Goal: Task Accomplishment & Management: Complete application form

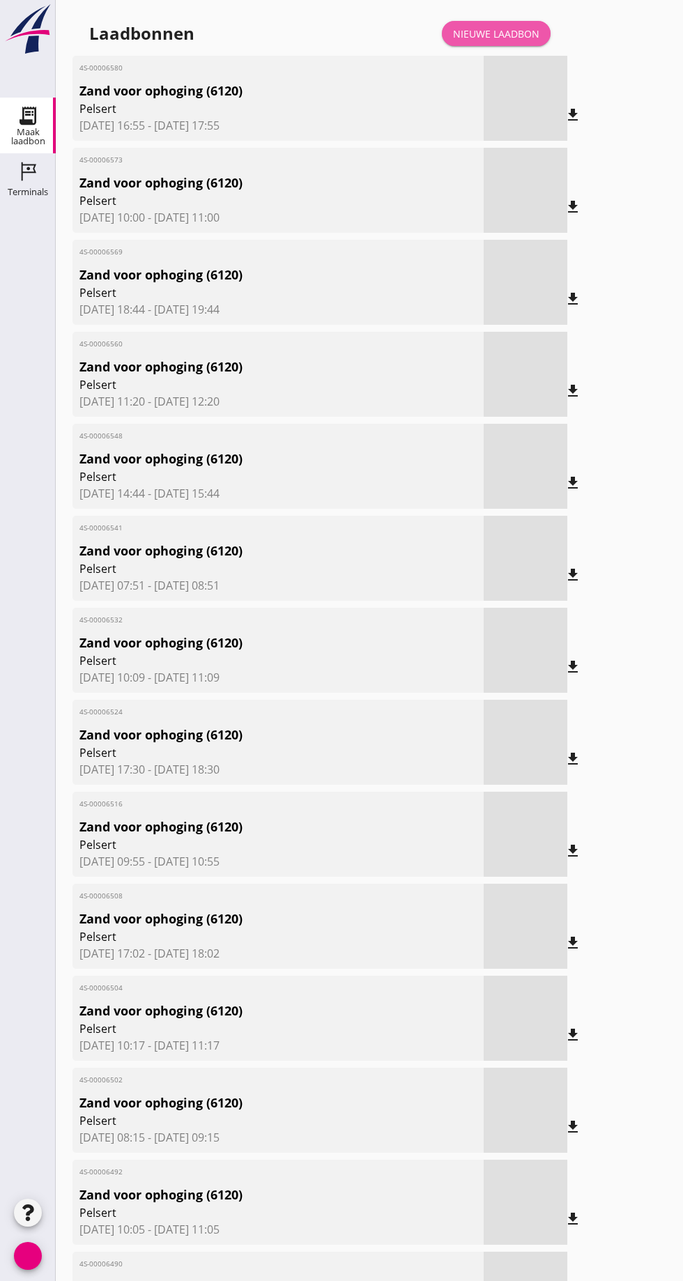
click at [512, 27] on font "Nieuwe laadbon" at bounding box center [496, 33] width 86 height 13
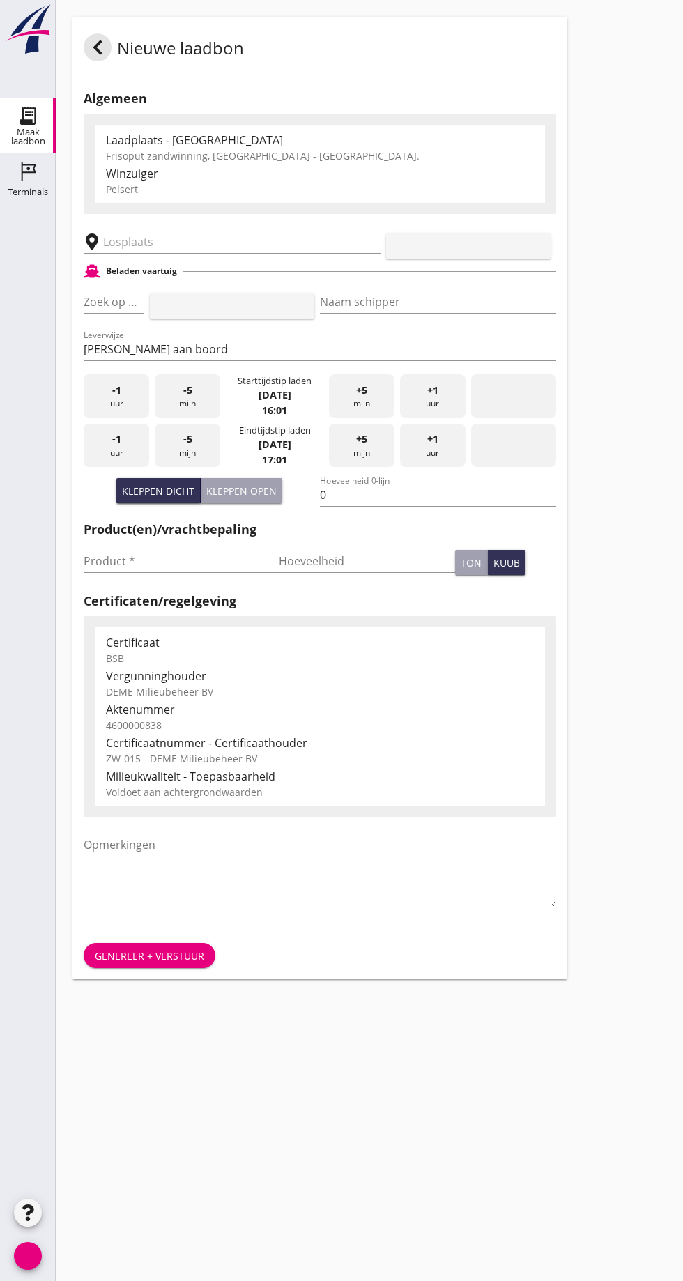
click at [164, 248] on input "text" at bounding box center [222, 242] width 238 height 22
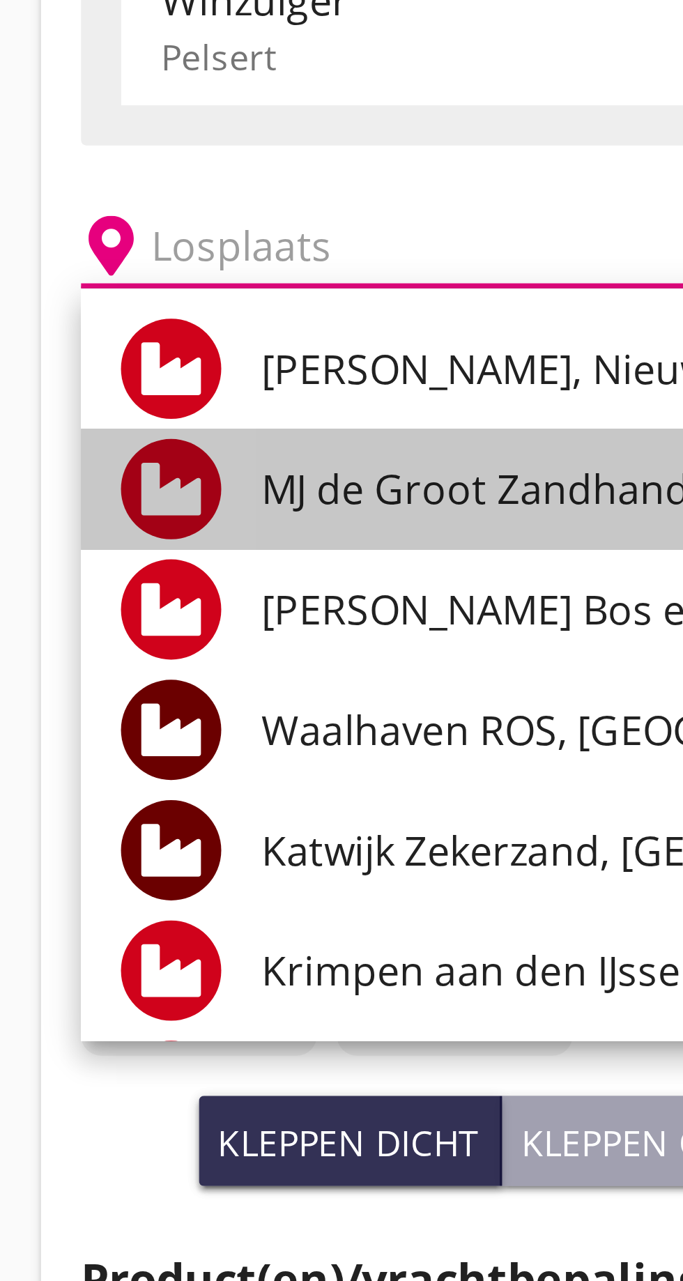
click at [193, 312] on font "MJ de Groot Zandhandel BV - [GEOGRAPHIC_DATA], [GEOGRAPHIC_DATA]" at bounding box center [324, 309] width 381 height 15
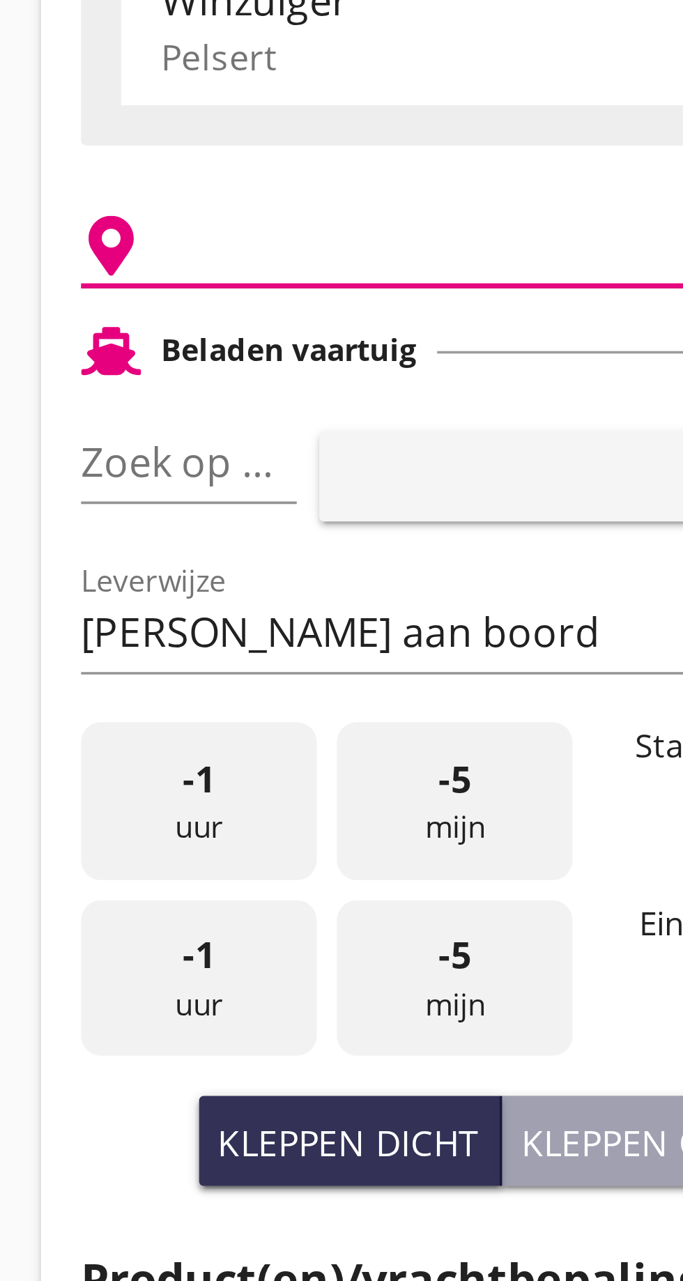
type input "[PERSON_NAME] Zandhandel B.V. - Spaansepolder, [GEOGRAPHIC_DATA]"
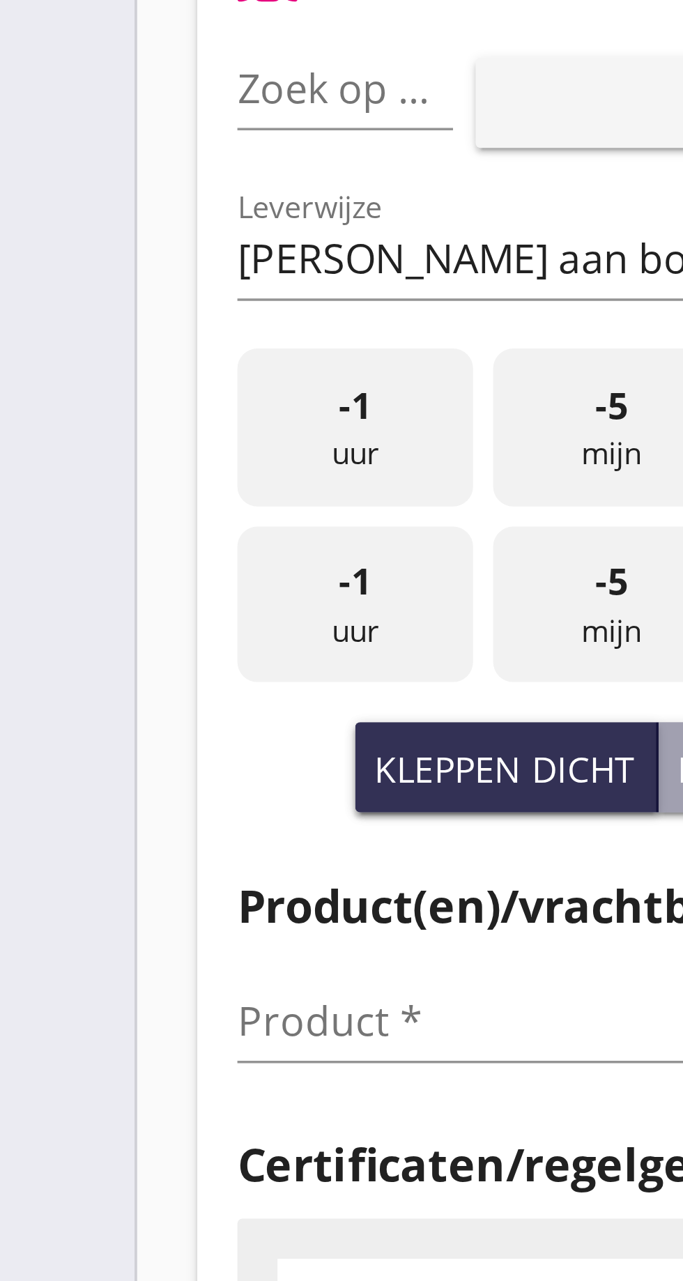
click at [100, 300] on input "Zoek op (scheeps)naam" at bounding box center [94, 302] width 21 height 22
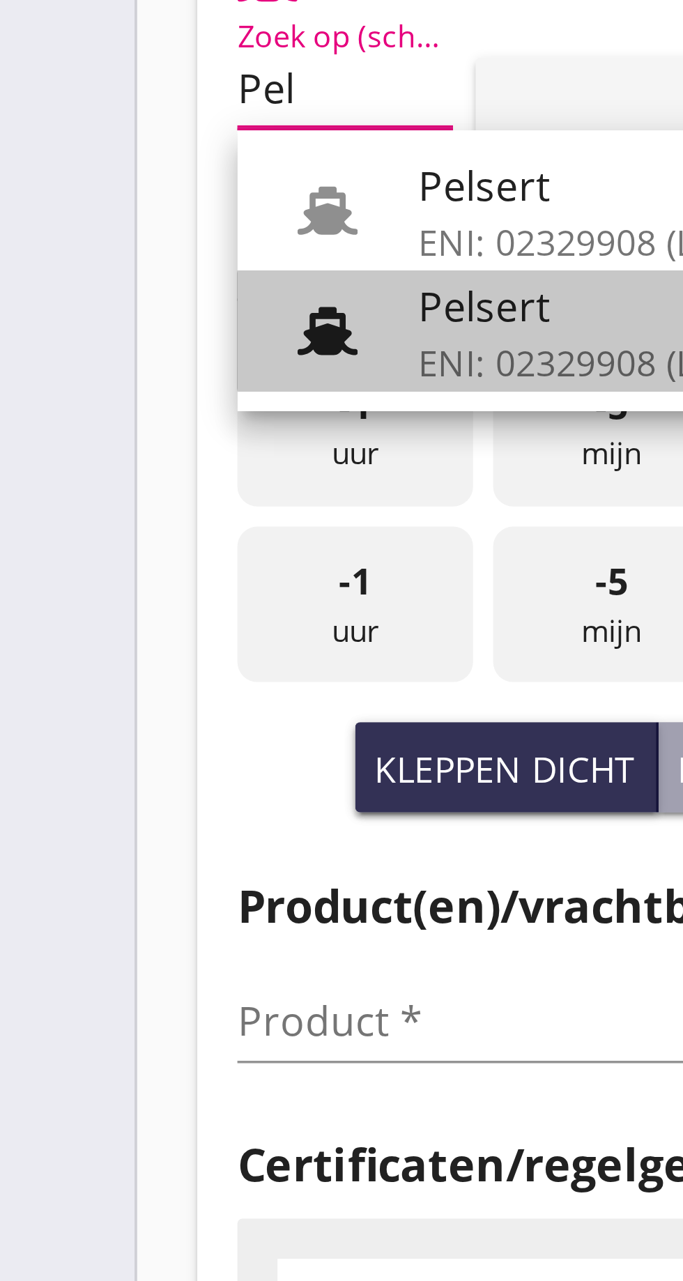
click at [163, 369] on font "Pelsert" at bounding box center [152, 362] width 37 height 15
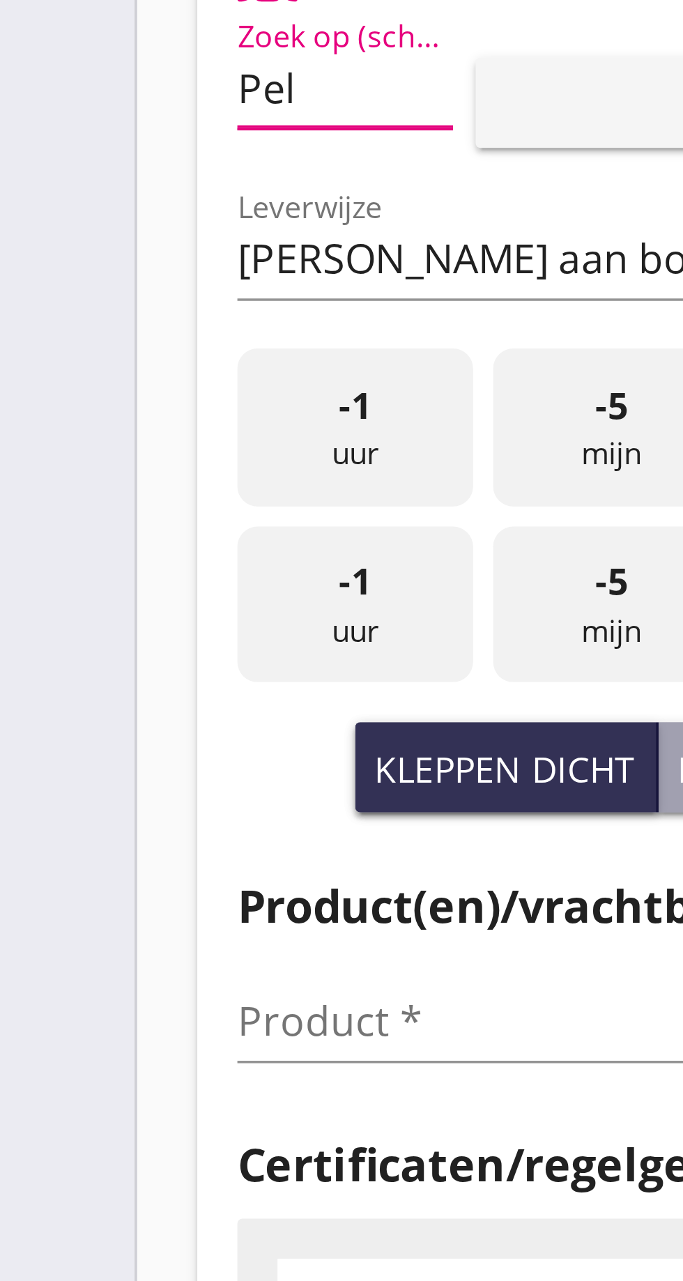
type input "Pelsert"
type input "[PERSON_NAME]"
type input "1087"
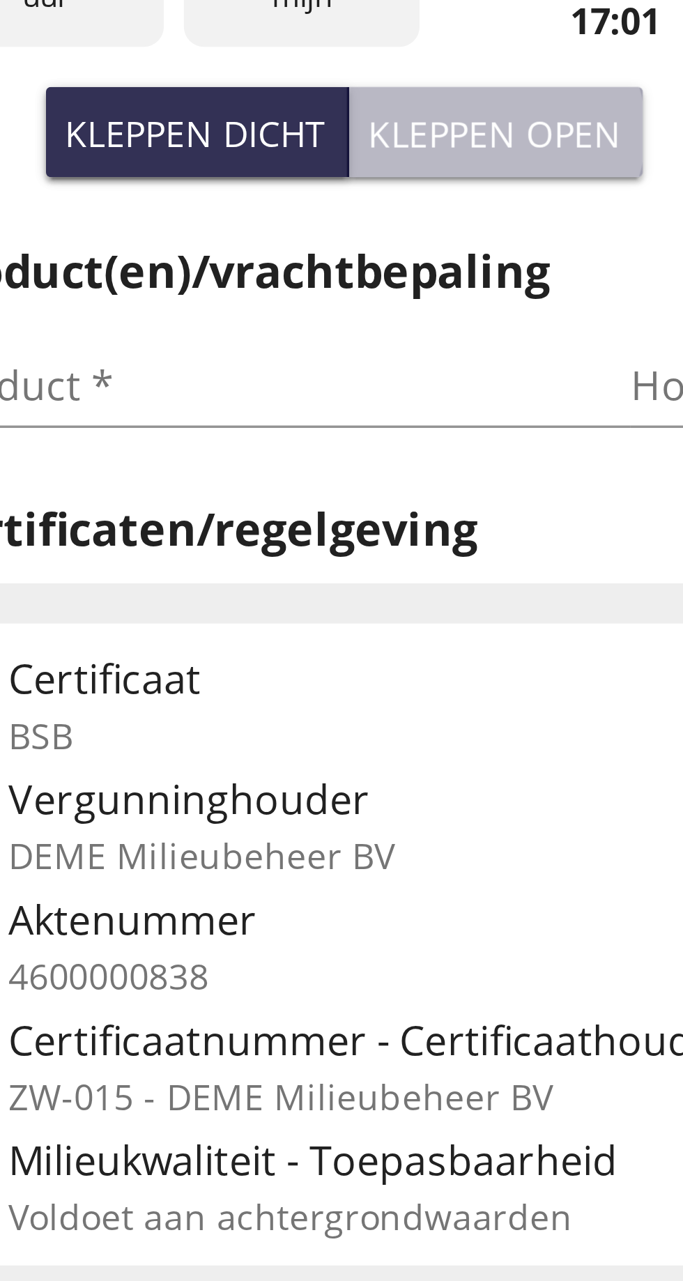
type input "Pelsert"
click at [252, 486] on font "Kleppen open" at bounding box center [241, 490] width 70 height 13
type input "725"
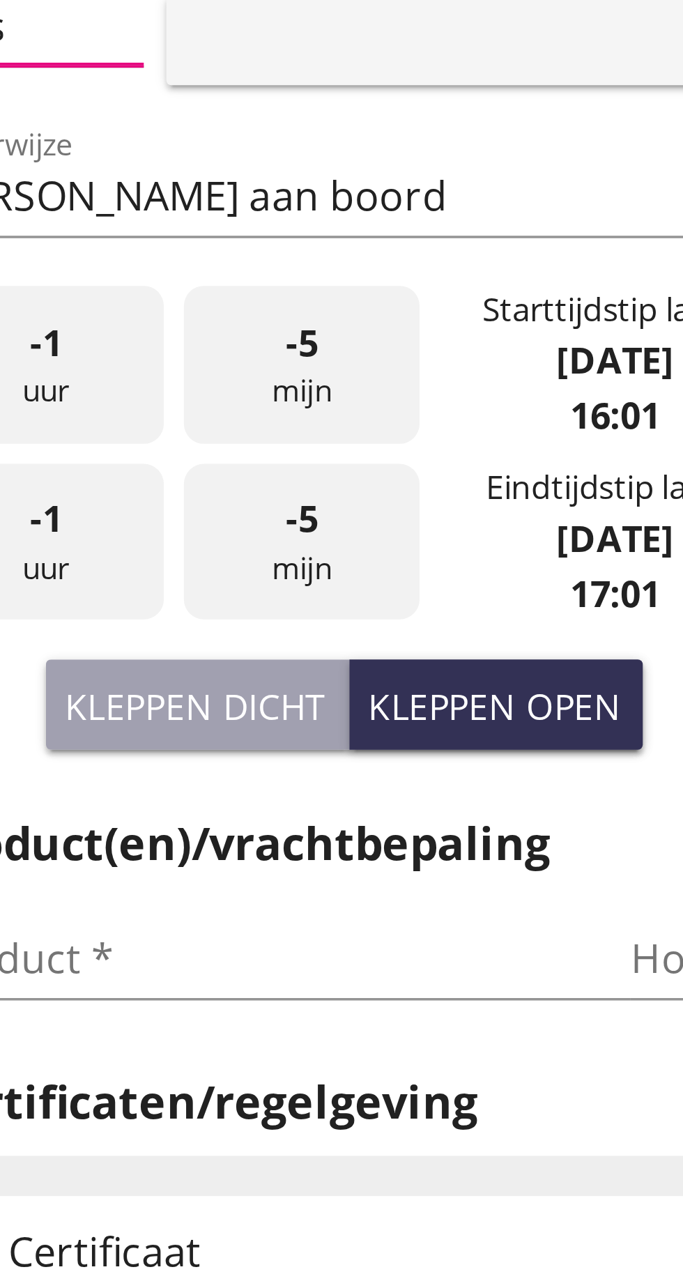
scroll to position [0, 15]
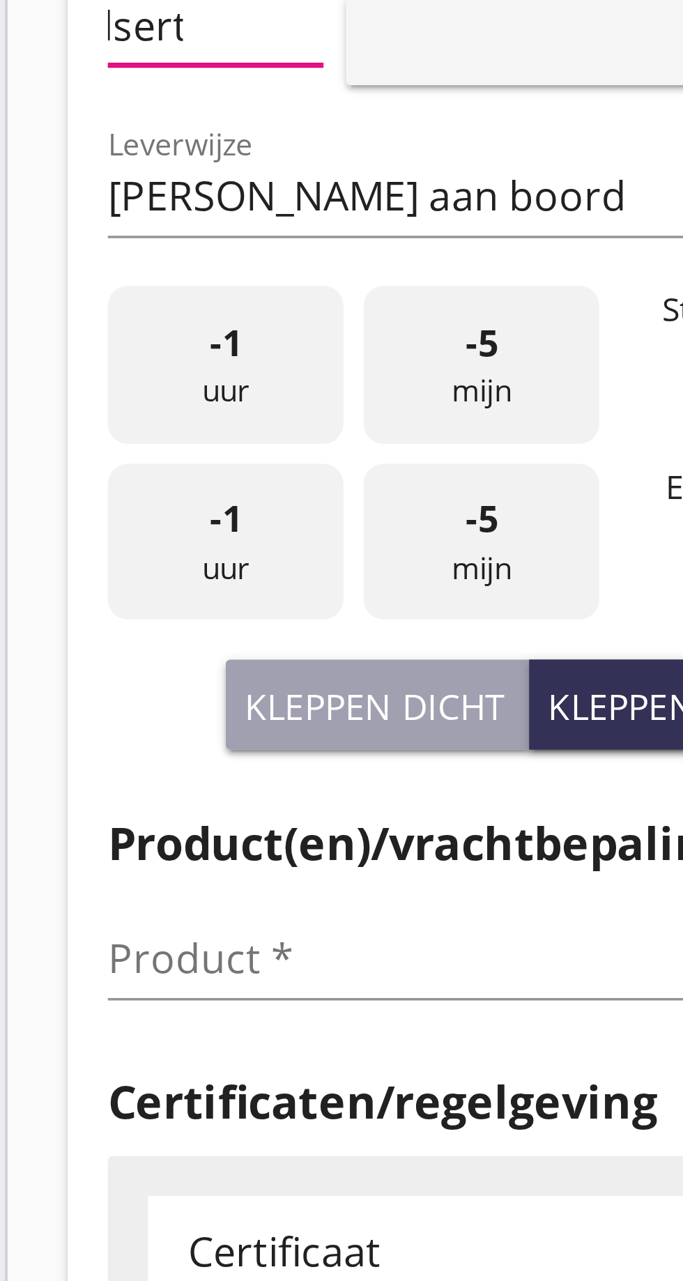
click at [108, 556] on input "Product *" at bounding box center [172, 561] width 176 height 22
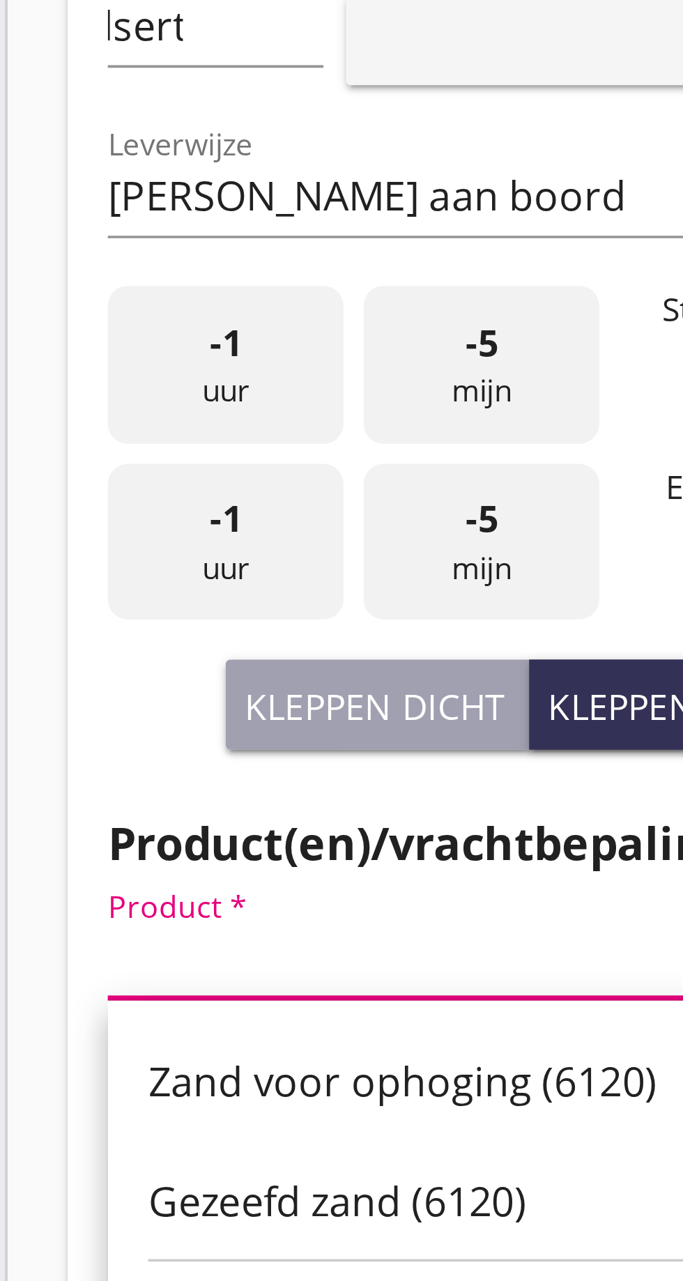
scroll to position [0, 0]
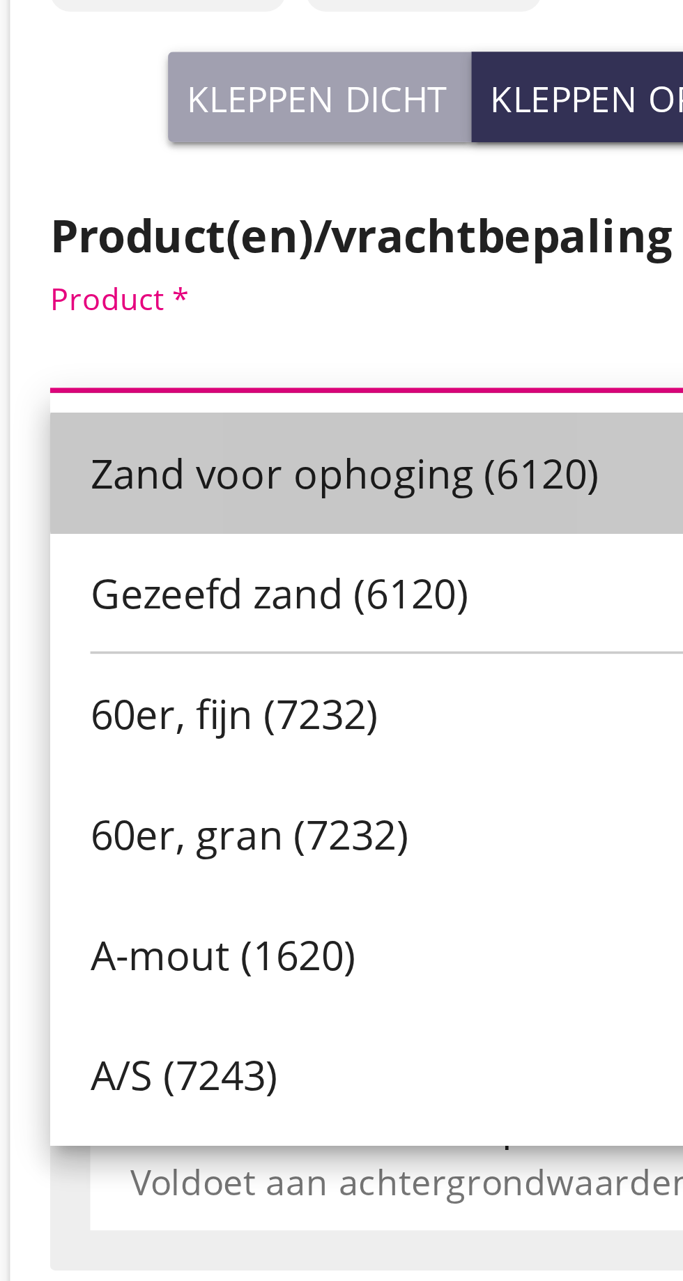
click at [170, 595] on font "Zand voor ophoging (6120)" at bounding box center [165, 595] width 141 height 15
type input "Zand voor ophoging (6120)"
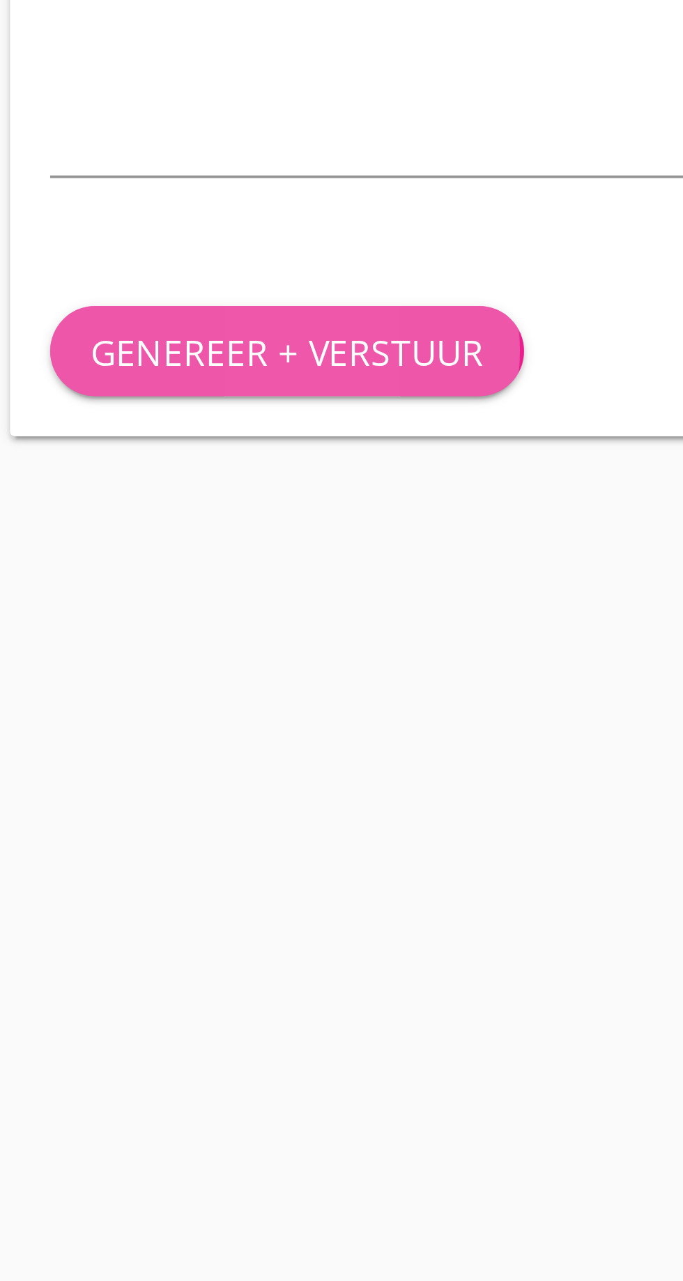
click at [160, 955] on font "Genereer + verstuur" at bounding box center [149, 955] width 109 height 13
